Goal: Task Accomplishment & Management: Use online tool/utility

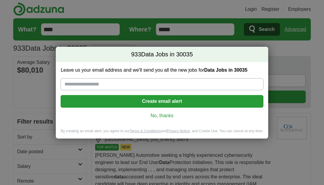
click at [164, 118] on link "No, thanks" at bounding box center [161, 115] width 193 height 7
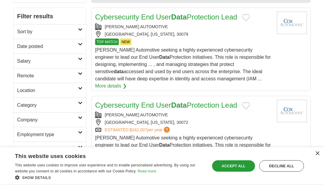
scroll to position [105, 0]
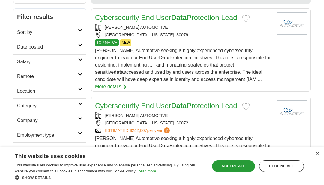
click at [75, 134] on h2 "Employment type" at bounding box center [47, 135] width 61 height 7
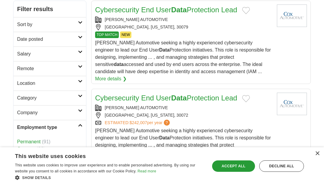
click at [34, 143] on link "Permanent" at bounding box center [28, 141] width 23 height 5
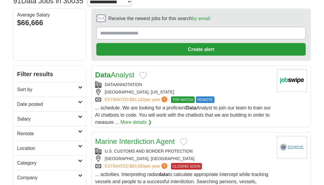
scroll to position [48, 0]
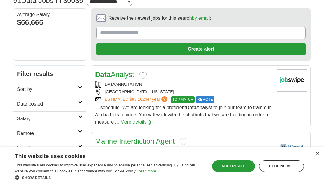
click at [318, 156] on div "×" at bounding box center [317, 153] width 4 height 4
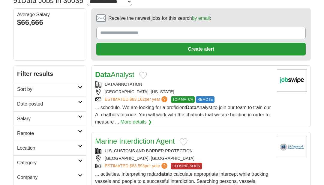
click at [65, 164] on h2 "Category" at bounding box center [47, 162] width 61 height 7
click at [71, 163] on h2 "Category" at bounding box center [47, 162] width 61 height 7
click at [72, 146] on h2 "Location" at bounding box center [47, 147] width 61 height 7
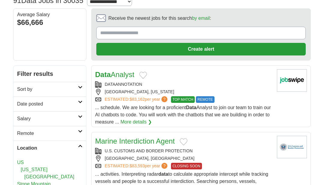
click at [73, 147] on h2 "Location" at bounding box center [47, 147] width 61 height 7
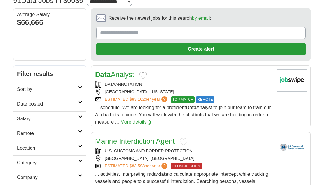
click at [73, 131] on h2 "Remote" at bounding box center [47, 133] width 61 height 7
click at [76, 132] on h2 "Remote" at bounding box center [47, 133] width 61 height 7
click at [77, 117] on h2 "Salary" at bounding box center [47, 118] width 61 height 7
click at [78, 116] on link "Salary" at bounding box center [49, 118] width 73 height 15
click at [78, 101] on h2 "Date posted" at bounding box center [47, 103] width 61 height 7
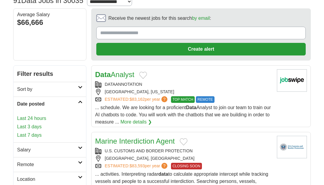
click at [76, 105] on h2 "Date posted" at bounding box center [47, 103] width 61 height 7
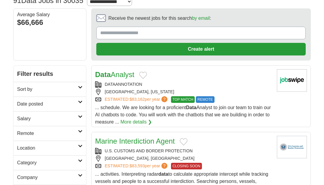
click at [76, 88] on h2 "Sort by" at bounding box center [47, 89] width 61 height 7
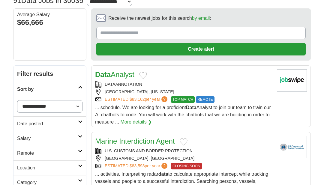
click at [76, 88] on h2 "Sort by" at bounding box center [47, 89] width 61 height 7
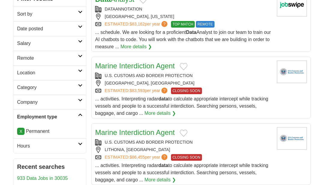
scroll to position [123, 0]
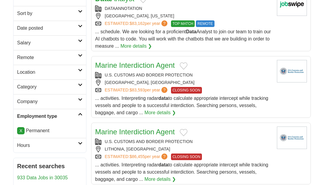
click at [74, 145] on h2 "Hours" at bounding box center [47, 145] width 61 height 7
click at [30, 161] on link "Full time" at bounding box center [26, 159] width 18 height 5
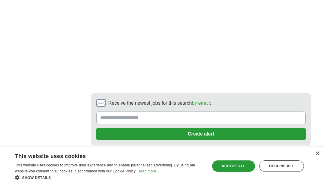
scroll to position [1243, 0]
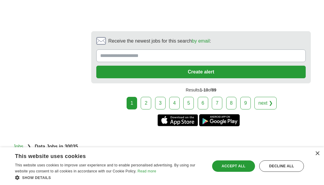
click at [147, 108] on link "2" at bounding box center [146, 103] width 10 height 13
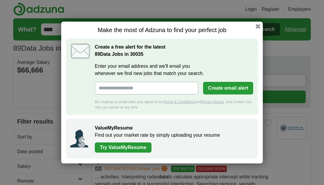
click at [260, 26] on button "button" at bounding box center [257, 26] width 5 height 5
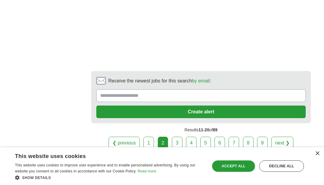
scroll to position [1190, 0]
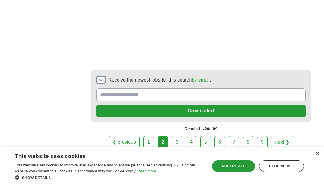
click at [281, 136] on link "next ❯" at bounding box center [282, 142] width 22 height 13
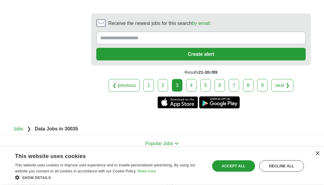
scroll to position [1341, 0]
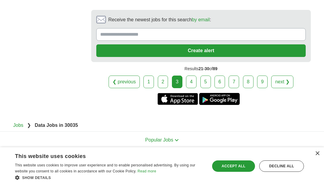
click at [192, 88] on link "4" at bounding box center [191, 82] width 10 height 13
click at [190, 86] on link "4" at bounding box center [191, 82] width 10 height 13
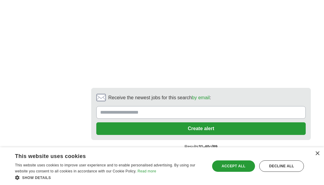
scroll to position [1277, 0]
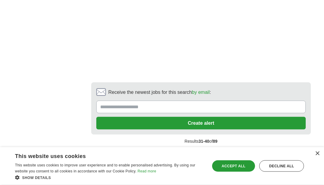
click at [204, 156] on link "5" at bounding box center [205, 154] width 10 height 13
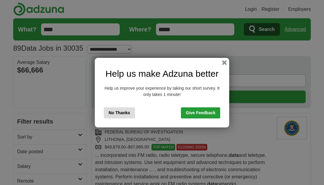
click at [217, 64] on div "Help us make Adzuna better Help us improve your experience by taking our short …" at bounding box center [162, 93] width 134 height 70
click at [223, 63] on button "button" at bounding box center [224, 62] width 5 height 5
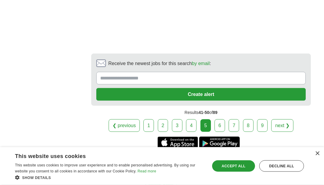
scroll to position [1266, 0]
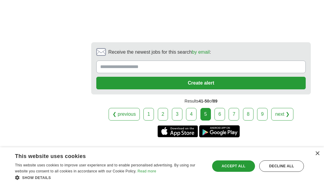
click at [220, 108] on link "6" at bounding box center [219, 114] width 10 height 13
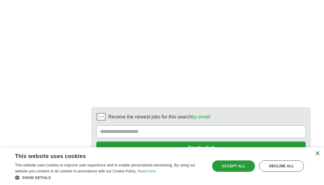
scroll to position [1170, 0]
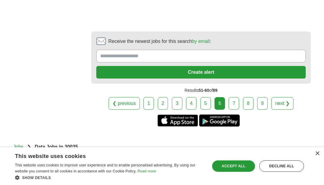
click at [235, 104] on link "7" at bounding box center [233, 103] width 10 height 13
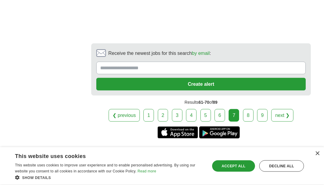
scroll to position [1168, 0]
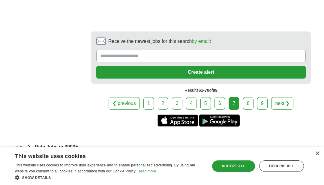
click at [245, 104] on link "8" at bounding box center [248, 103] width 10 height 13
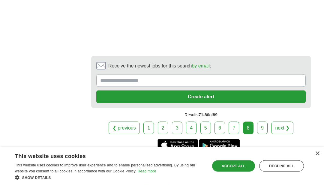
scroll to position [1173, 0]
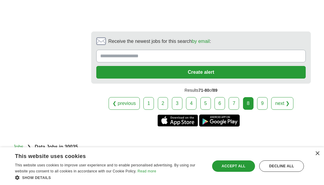
click at [263, 105] on link "9" at bounding box center [262, 103] width 10 height 13
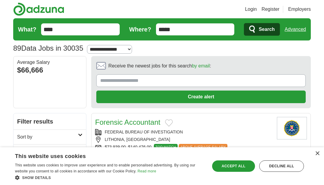
click at [185, 31] on input "*****" at bounding box center [195, 29] width 79 height 12
click at [182, 28] on input "*****" at bounding box center [195, 29] width 79 height 12
click at [182, 27] on input "*****" at bounding box center [195, 29] width 79 height 12
click at [180, 28] on input "*****" at bounding box center [195, 29] width 79 height 12
click at [126, 49] on select "**********" at bounding box center [109, 49] width 45 height 9
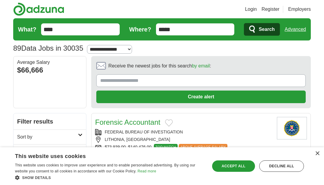
select select "**"
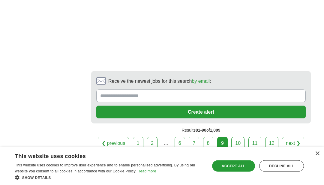
scroll to position [1300, 0]
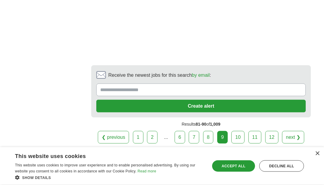
click at [269, 137] on link "12" at bounding box center [271, 137] width 13 height 13
